Goal: Task Accomplishment & Management: Manage account settings

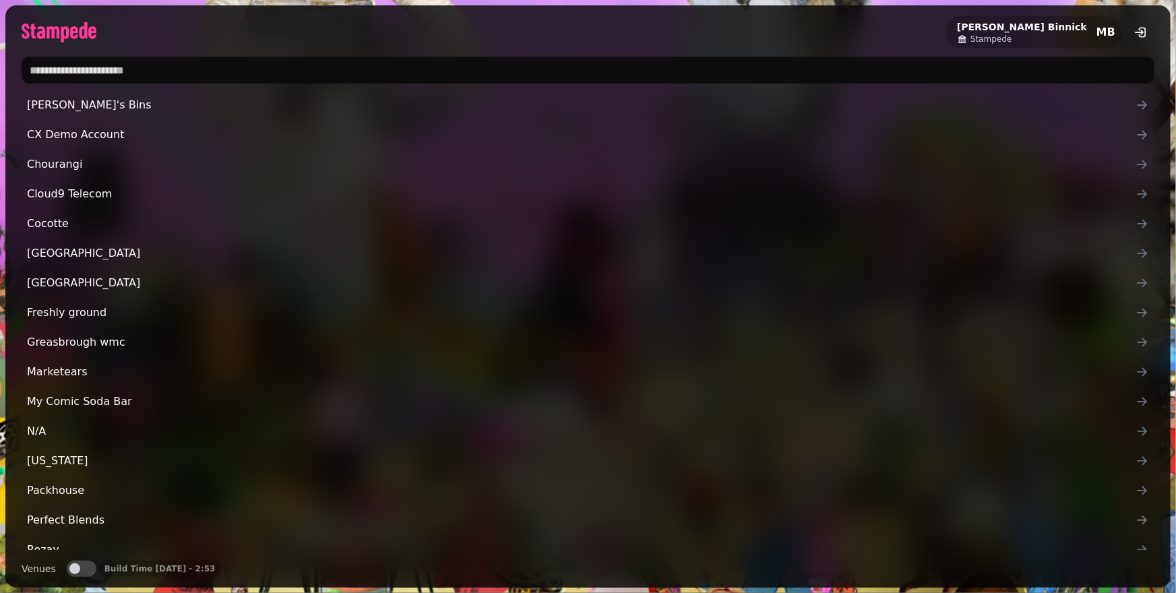
click at [209, 67] on input "text" at bounding box center [588, 70] width 1133 height 27
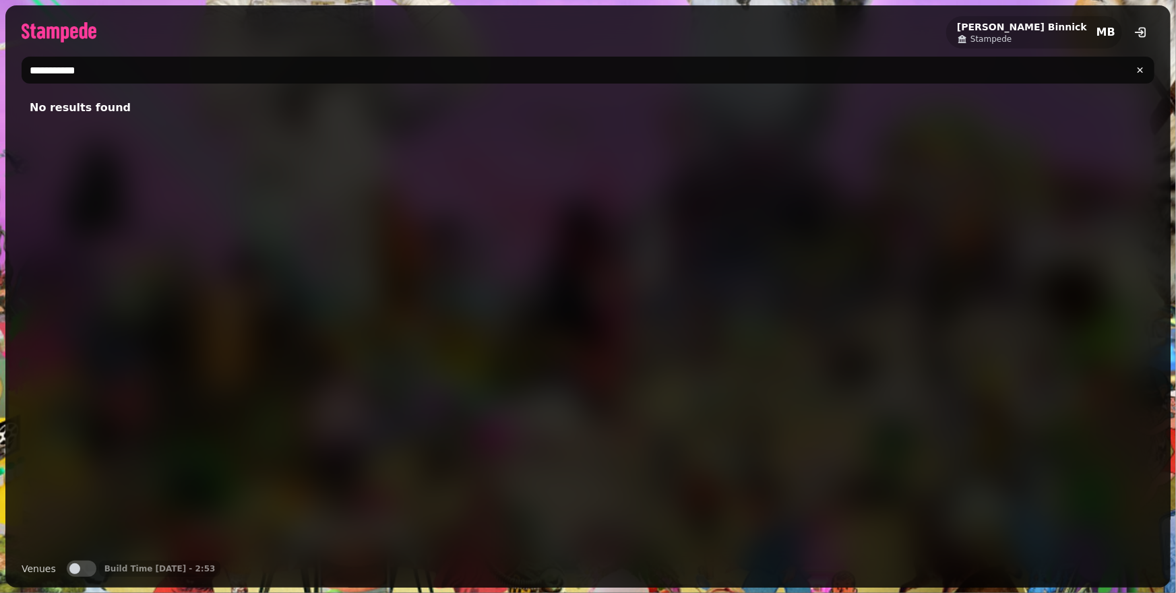
drag, startPoint x: 117, startPoint y: 74, endPoint x: 57, endPoint y: 74, distance: 60.0
click at [57, 74] on input "**********" at bounding box center [588, 70] width 1133 height 27
type input "******"
click at [157, 47] on div "Michael Binnick Stampede MB" at bounding box center [587, 26] width 1165 height 43
click at [82, 569] on button "Venues" at bounding box center [82, 569] width 30 height 16
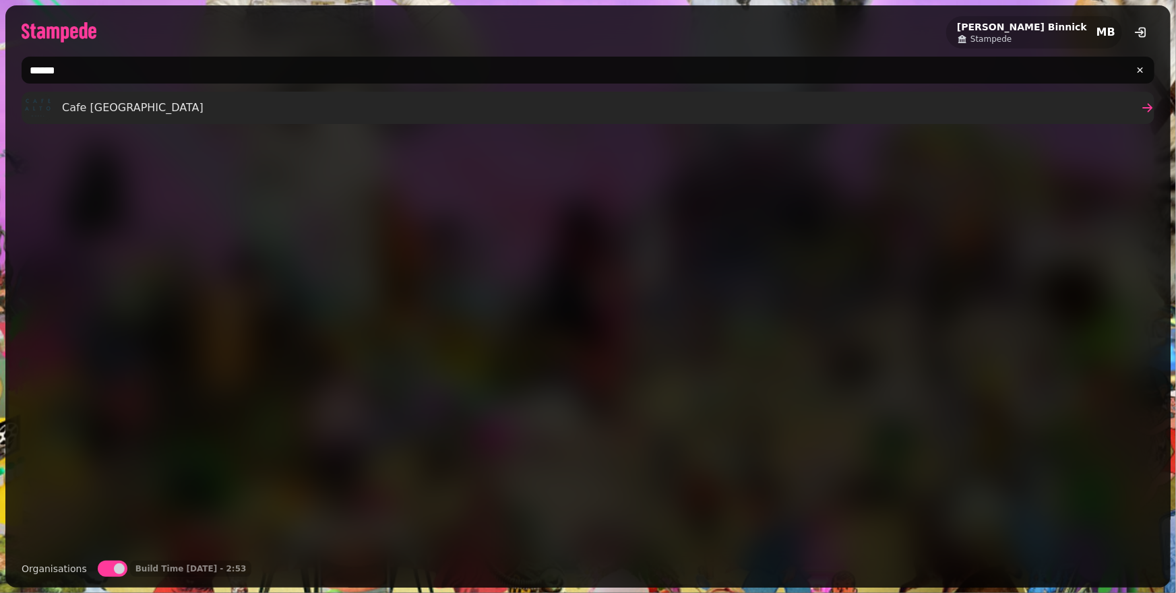
click at [71, 119] on div "Cafe Calton" at bounding box center [113, 107] width 179 height 27
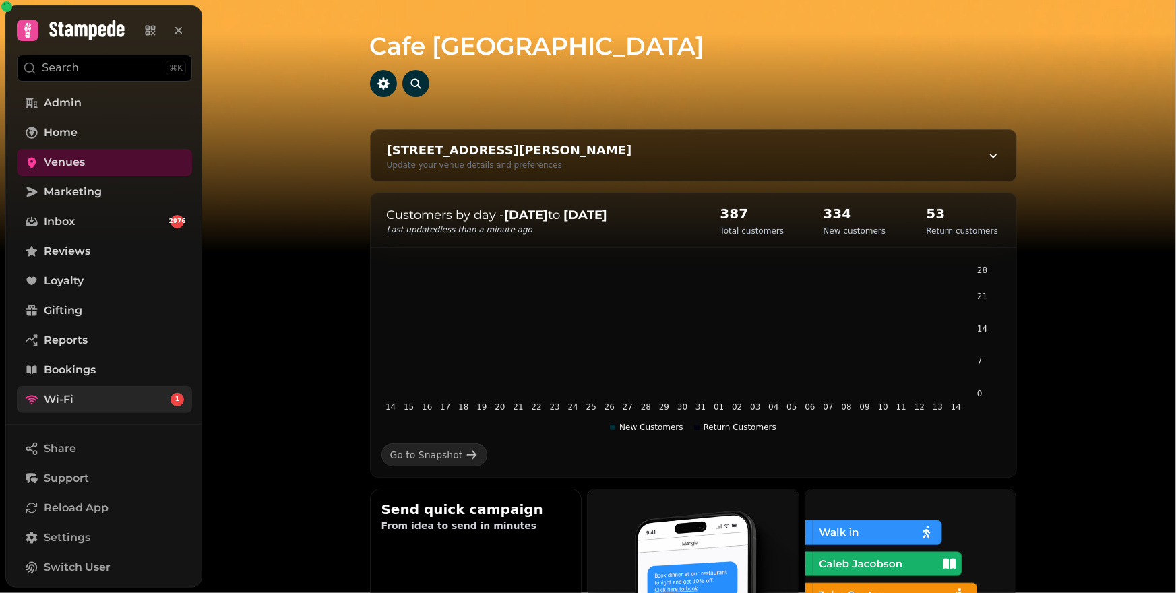
click at [132, 408] on link "Wi-Fi 1" at bounding box center [104, 399] width 175 height 27
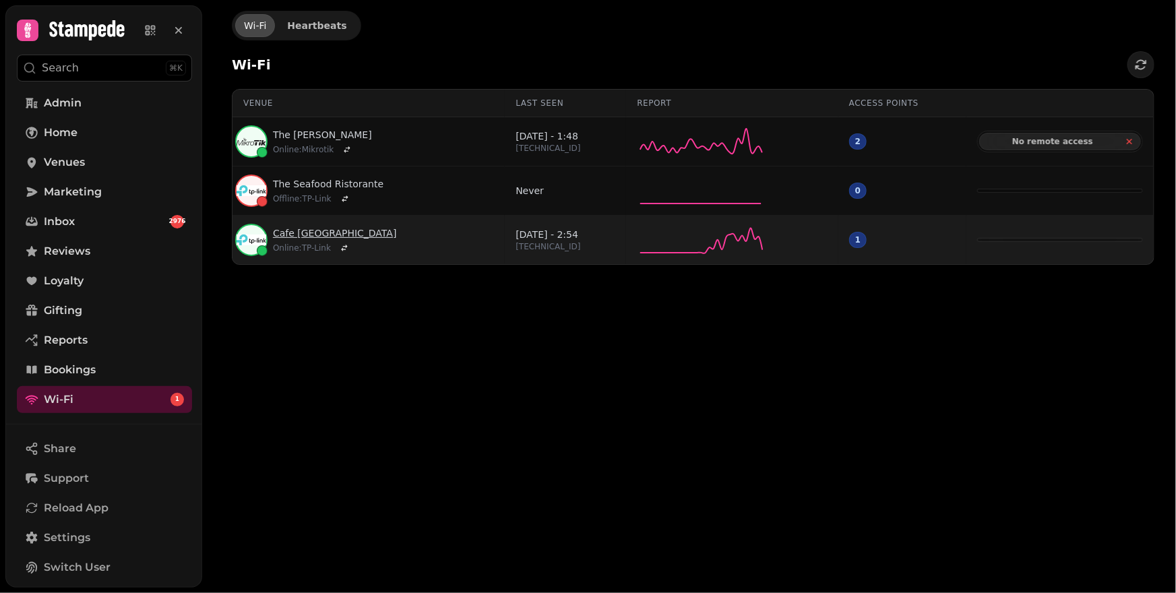
click at [303, 235] on link "Cafe Calton" at bounding box center [335, 232] width 124 height 13
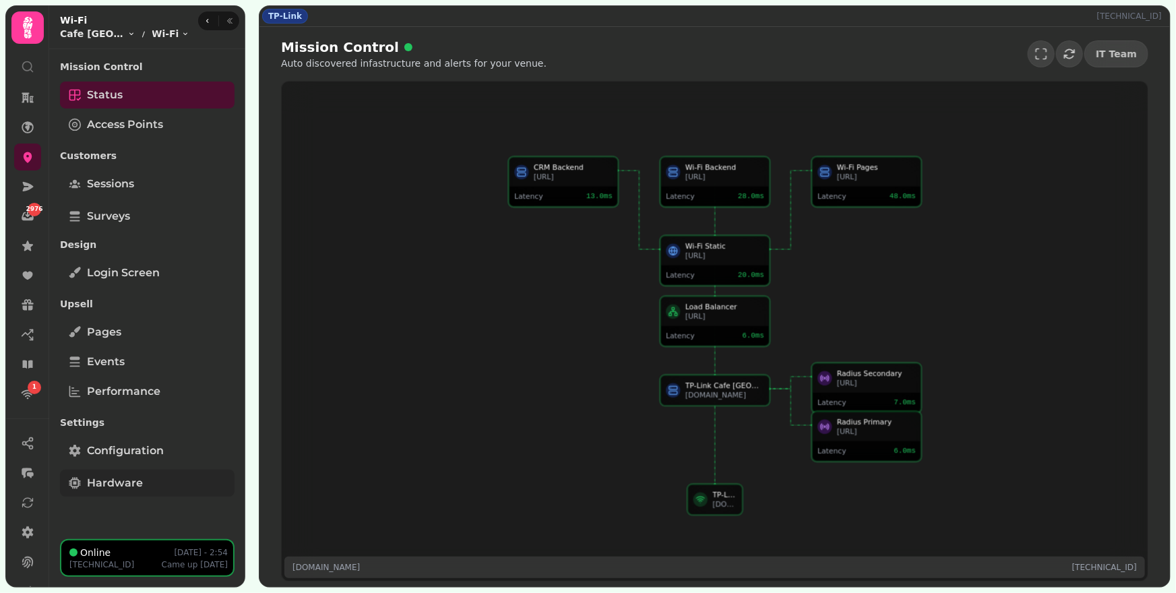
click at [157, 475] on link "Hardware" at bounding box center [147, 483] width 174 height 27
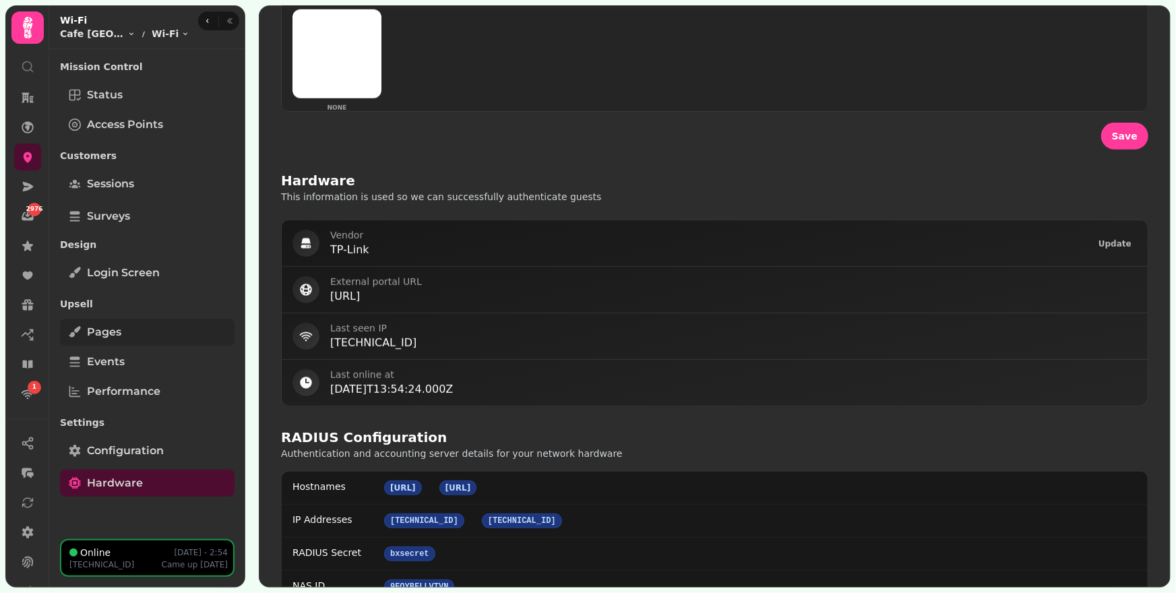
scroll to position [360, 0]
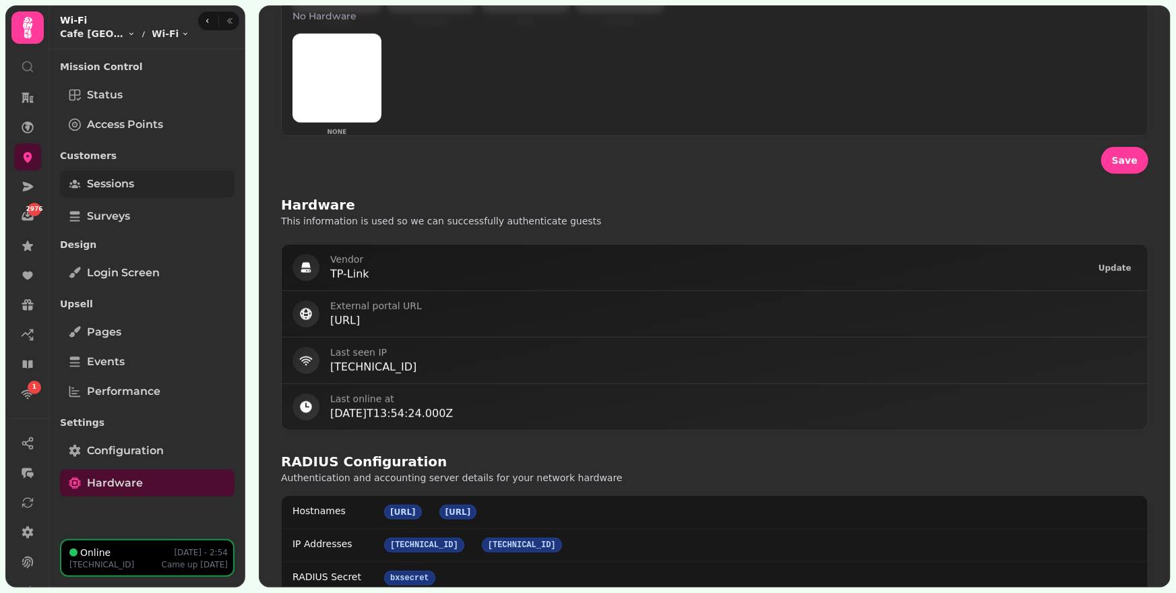
click at [133, 189] on span "Sessions" at bounding box center [110, 184] width 47 height 16
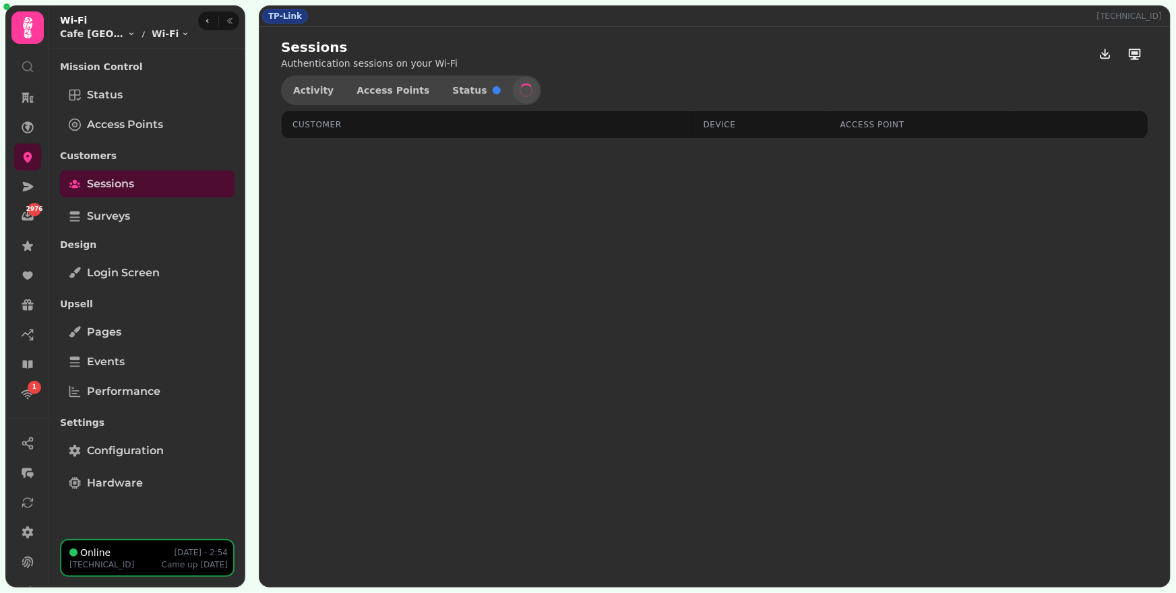
select select "**"
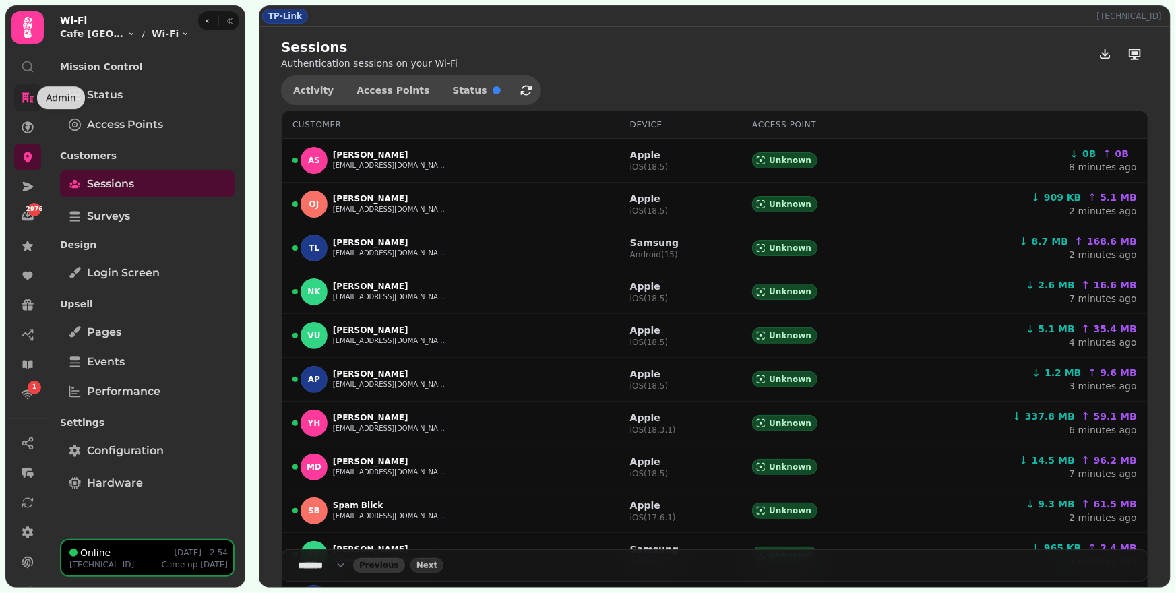
click at [32, 99] on icon at bounding box center [28, 98] width 12 height 10
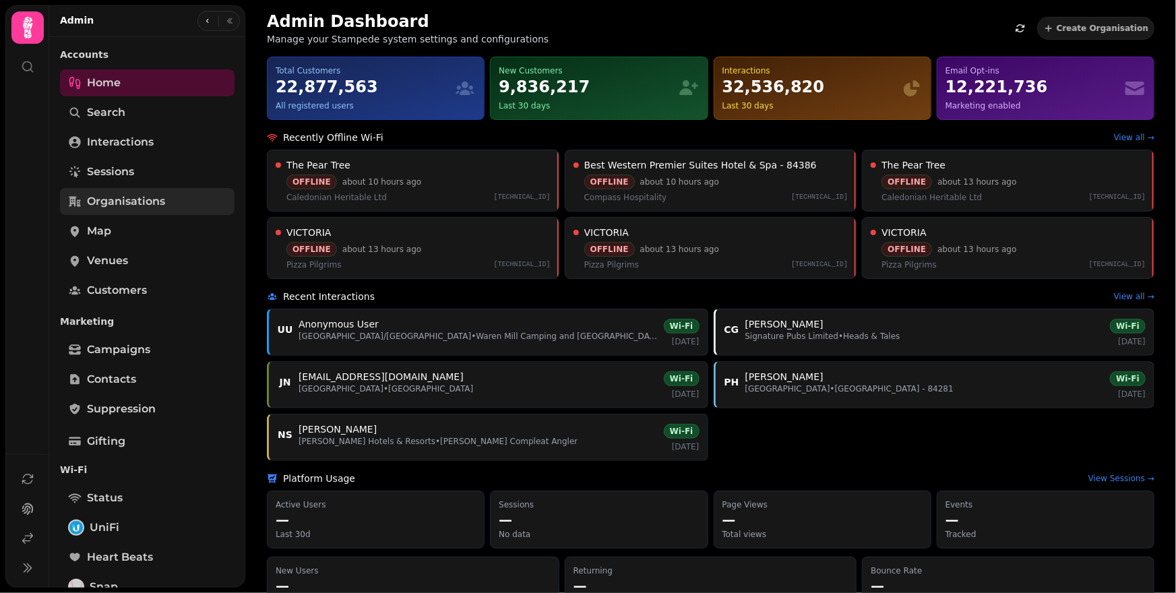
click at [139, 202] on span "Organisations" at bounding box center [126, 201] width 78 height 16
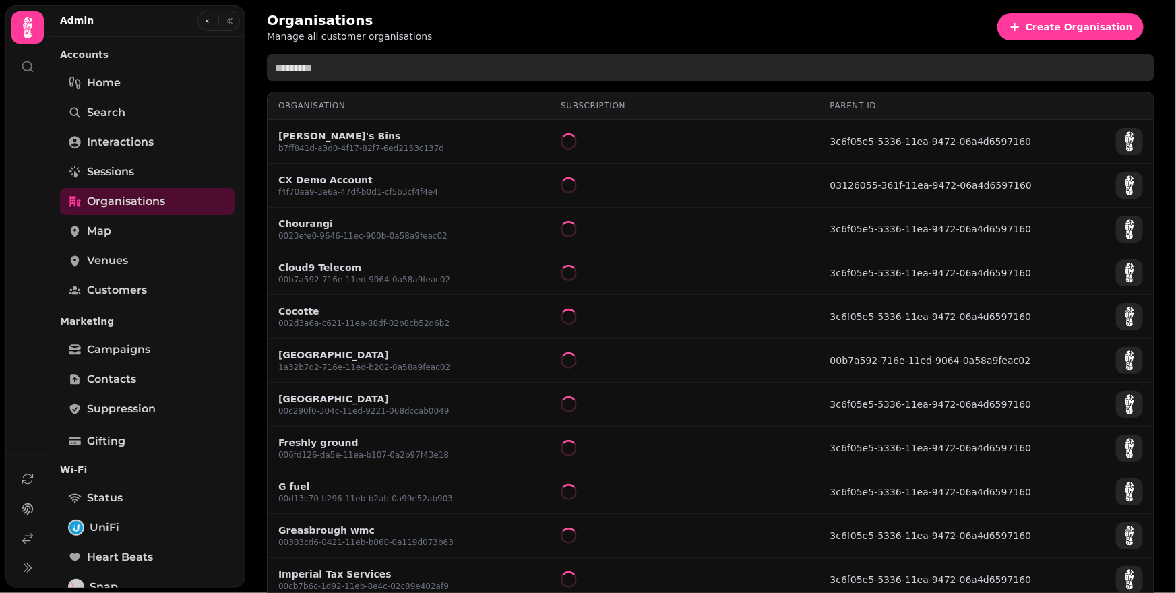
click at [362, 71] on input "text" at bounding box center [710, 67] width 887 height 27
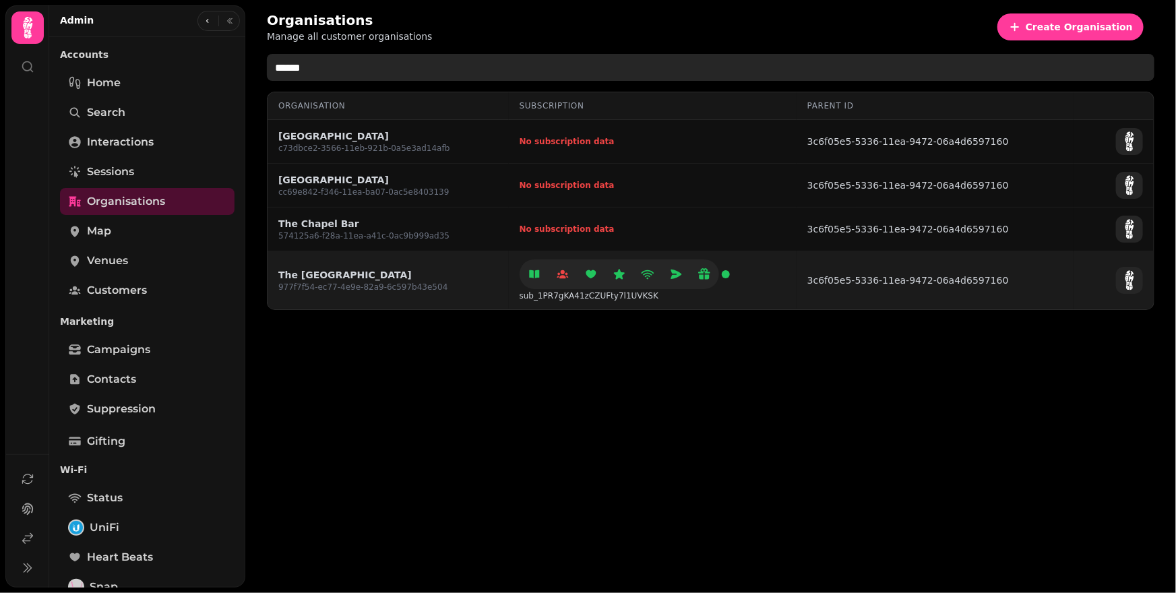
type input "******"
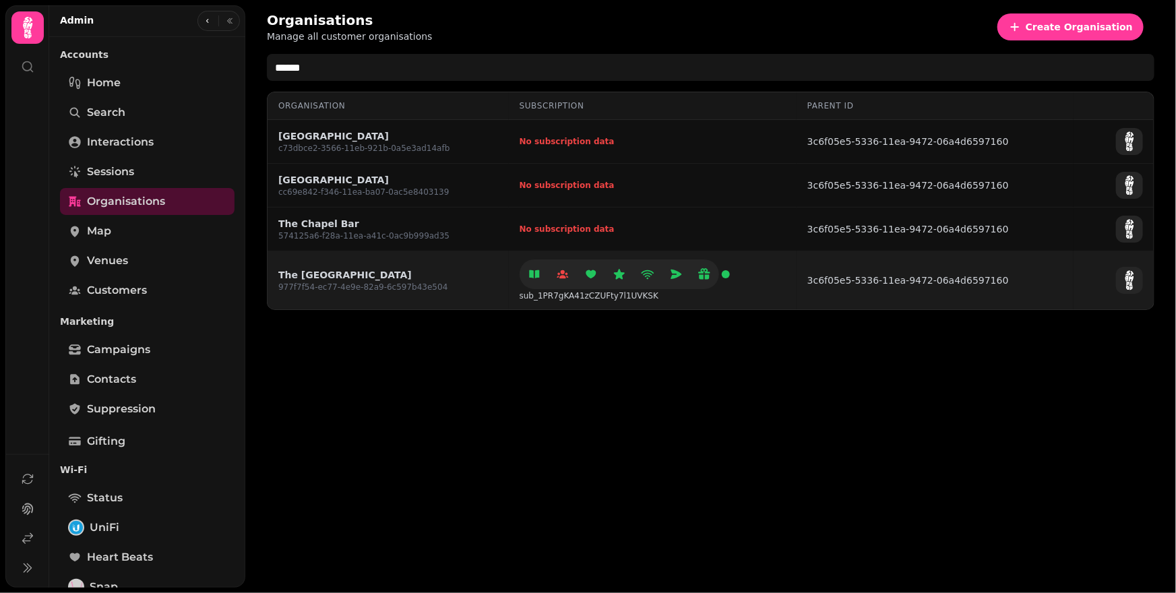
click at [324, 274] on link "The [GEOGRAPHIC_DATA]" at bounding box center [362, 274] width 169 height 13
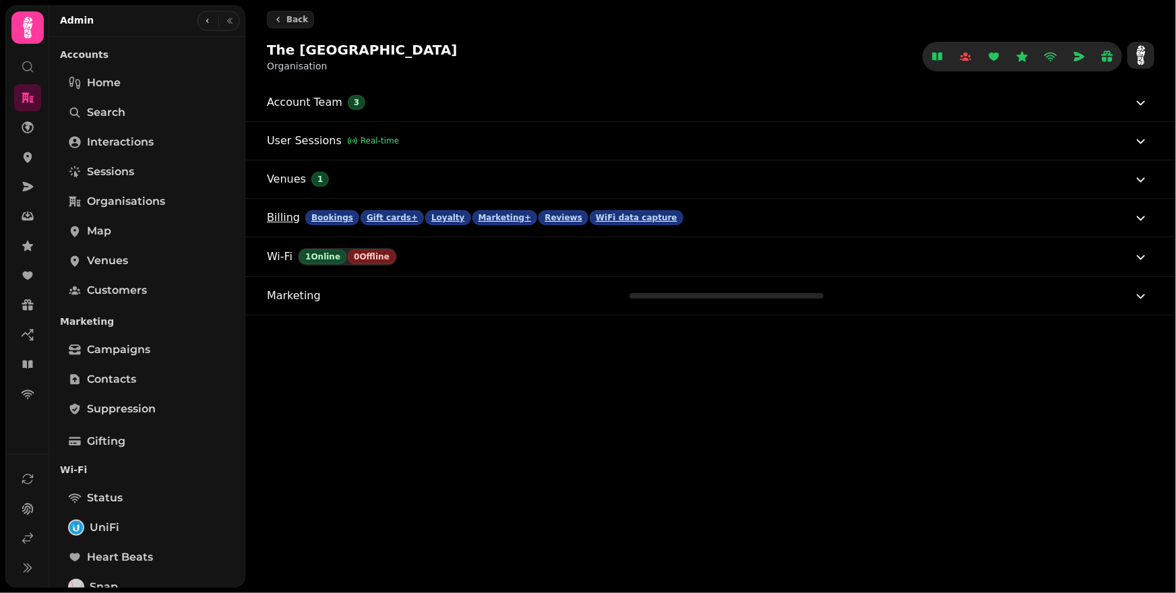
click at [788, 223] on button "Billing Bookings Gift cards+ Loyalty Marketing+ Reviews WiFi data capture" at bounding box center [708, 218] width 882 height 38
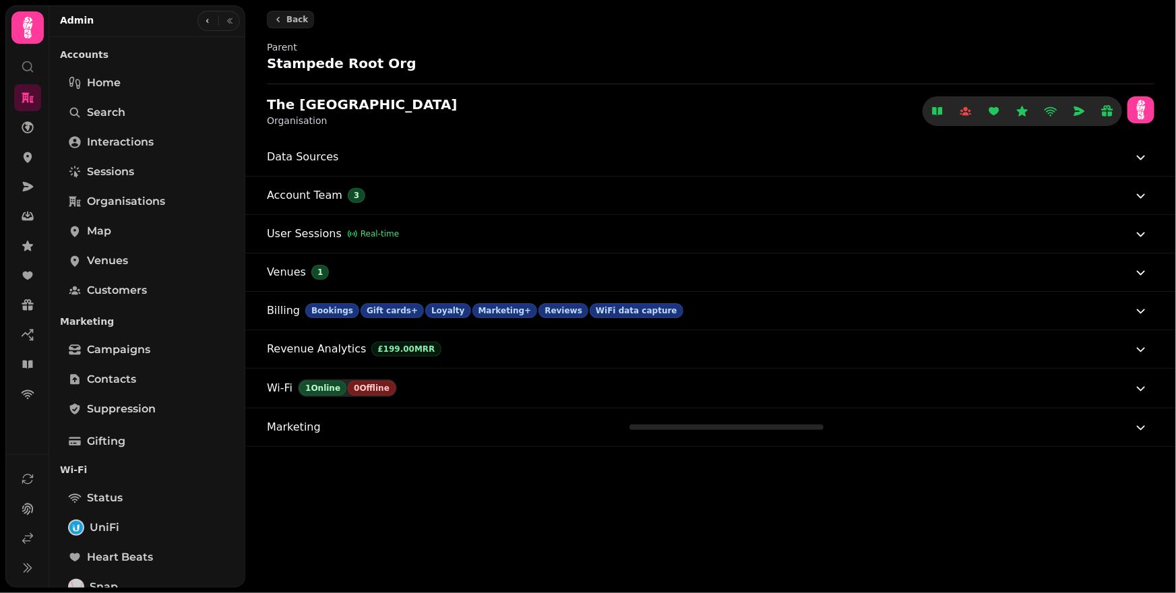
click at [1136, 108] on icon at bounding box center [1140, 110] width 24 height 24
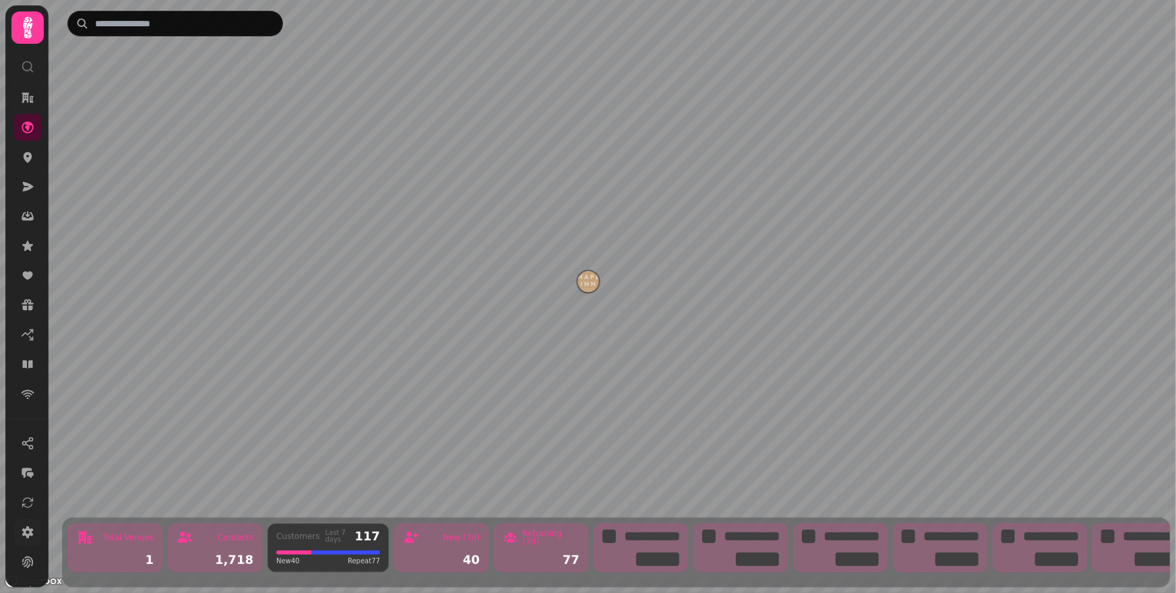
click at [27, 540] on link at bounding box center [27, 532] width 27 height 27
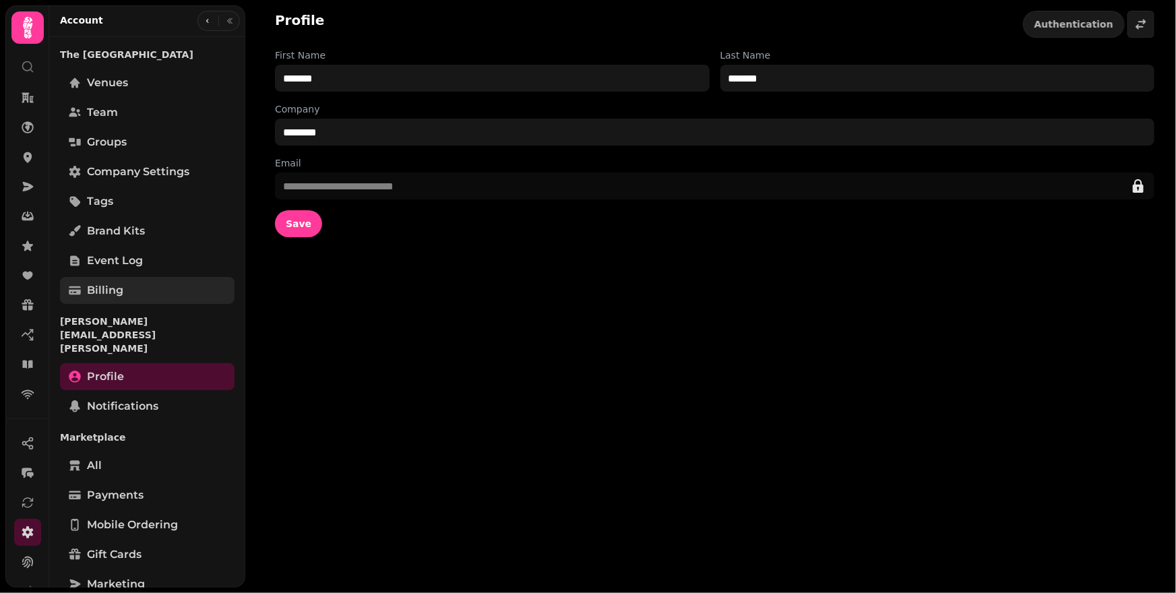
click at [111, 292] on span "Billing" at bounding box center [105, 290] width 36 height 16
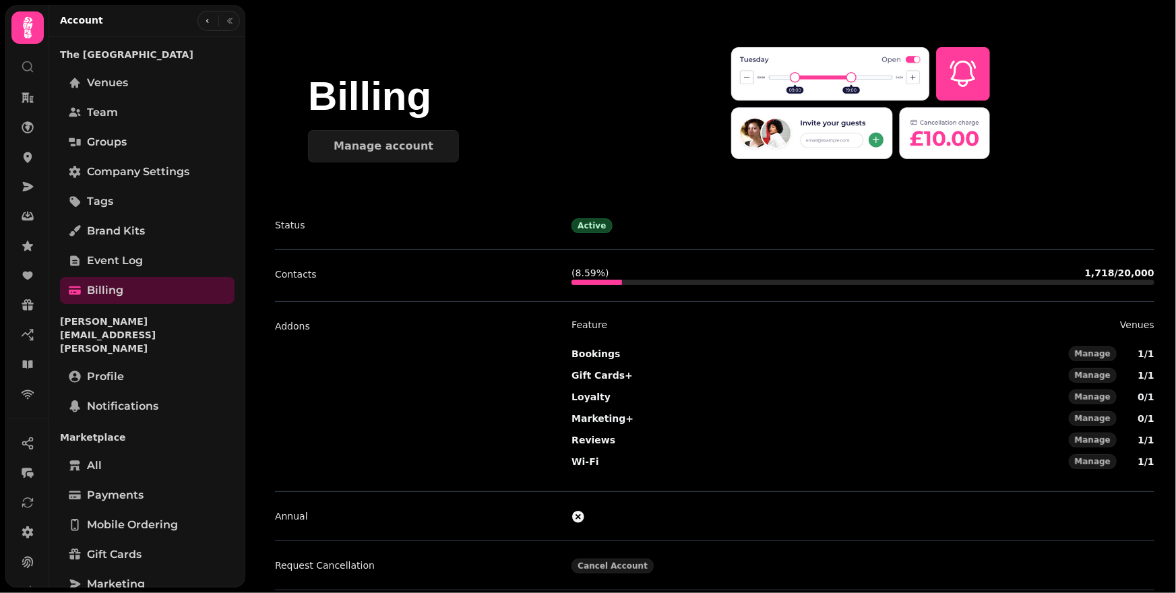
scroll to position [45, 0]
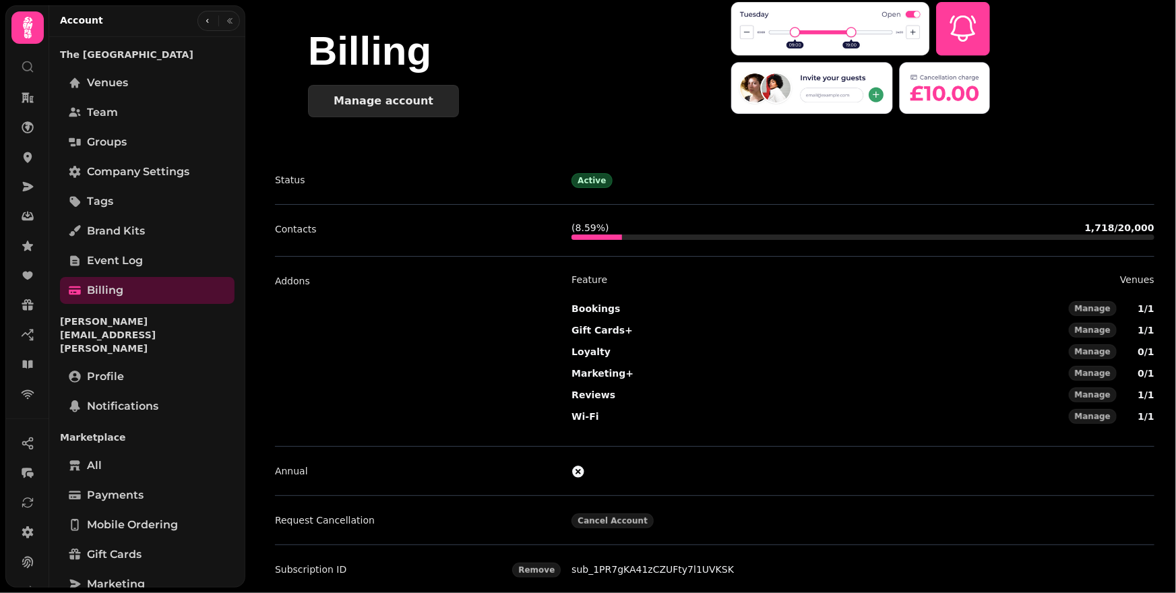
click at [420, 113] on button "Manage account" at bounding box center [383, 101] width 151 height 32
click at [650, 567] on link "sub_1PR7gKA41zCZUFty7l1UVKSK" at bounding box center [652, 569] width 162 height 11
